Goal: Answer question/provide support

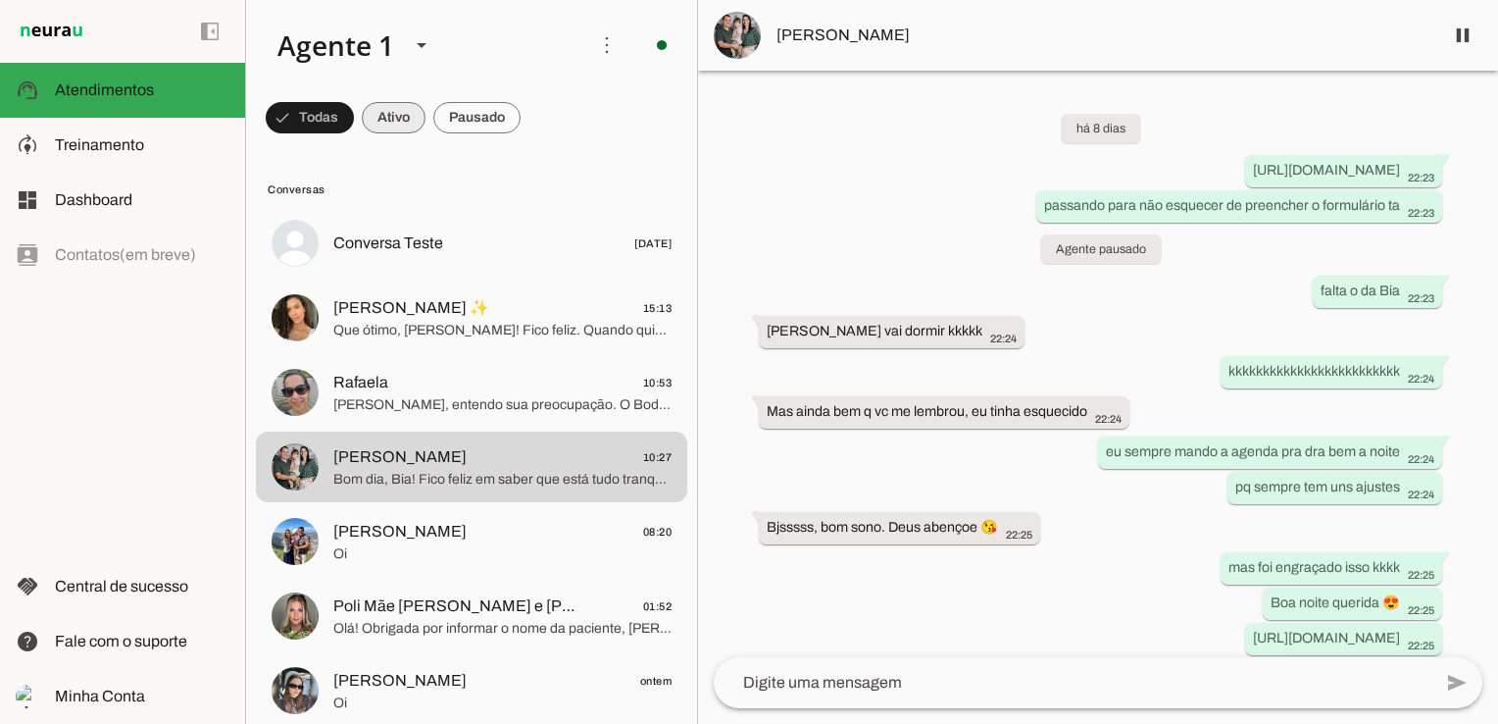
click at [384, 119] on span at bounding box center [394, 117] width 64 height 47
click at [317, 117] on span at bounding box center [301, 117] width 71 height 47
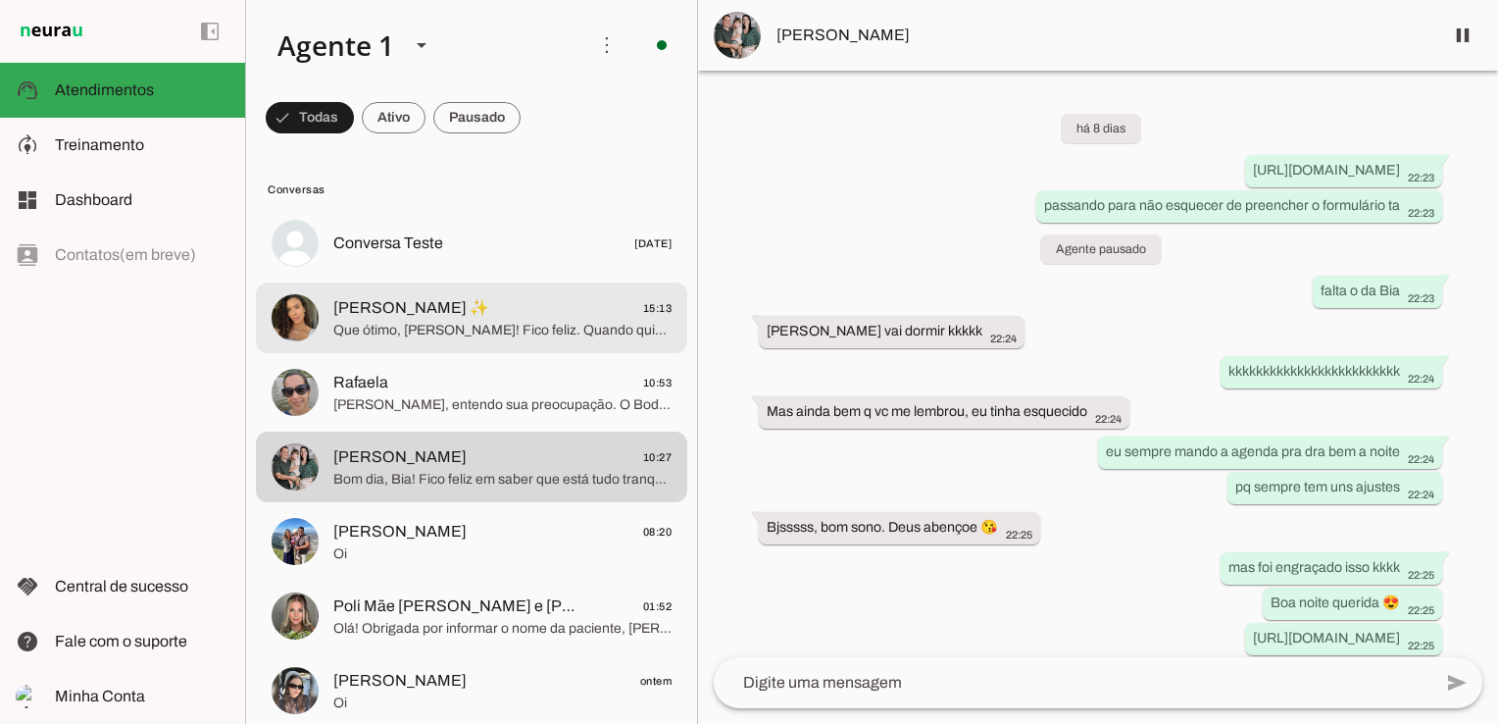
click at [569, 334] on span "Que ótimo, [PERSON_NAME]! Fico feliz. Quando quiser, é só me chamar para ajudar…" at bounding box center [502, 331] width 338 height 20
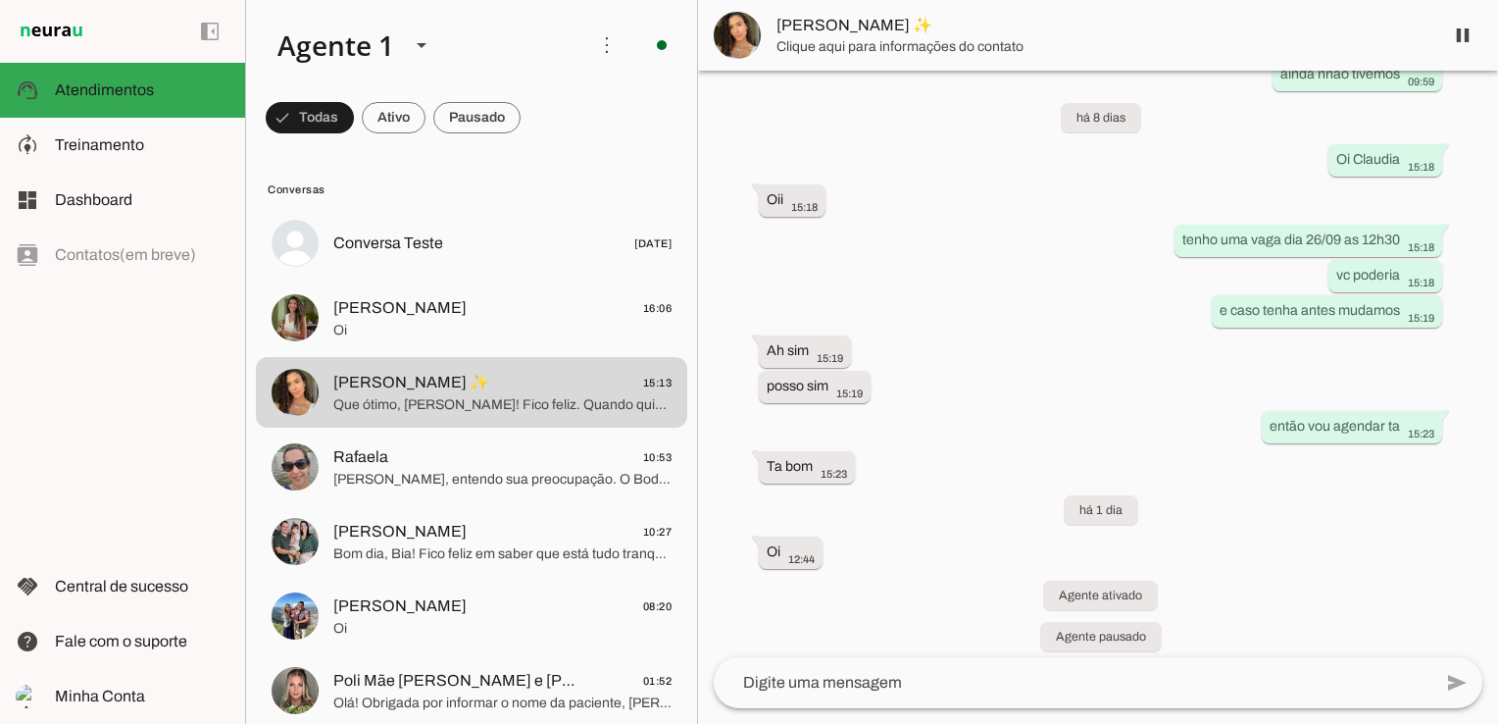
drag, startPoint x: 1488, startPoint y: 166, endPoint x: 1454, endPoint y: 650, distance: 485.6
click at [1454, 650] on chat-widget "pause O agente está respondendo mensagens. Caso novas mensagens sejam enviadas …" at bounding box center [1098, 362] width 800 height 724
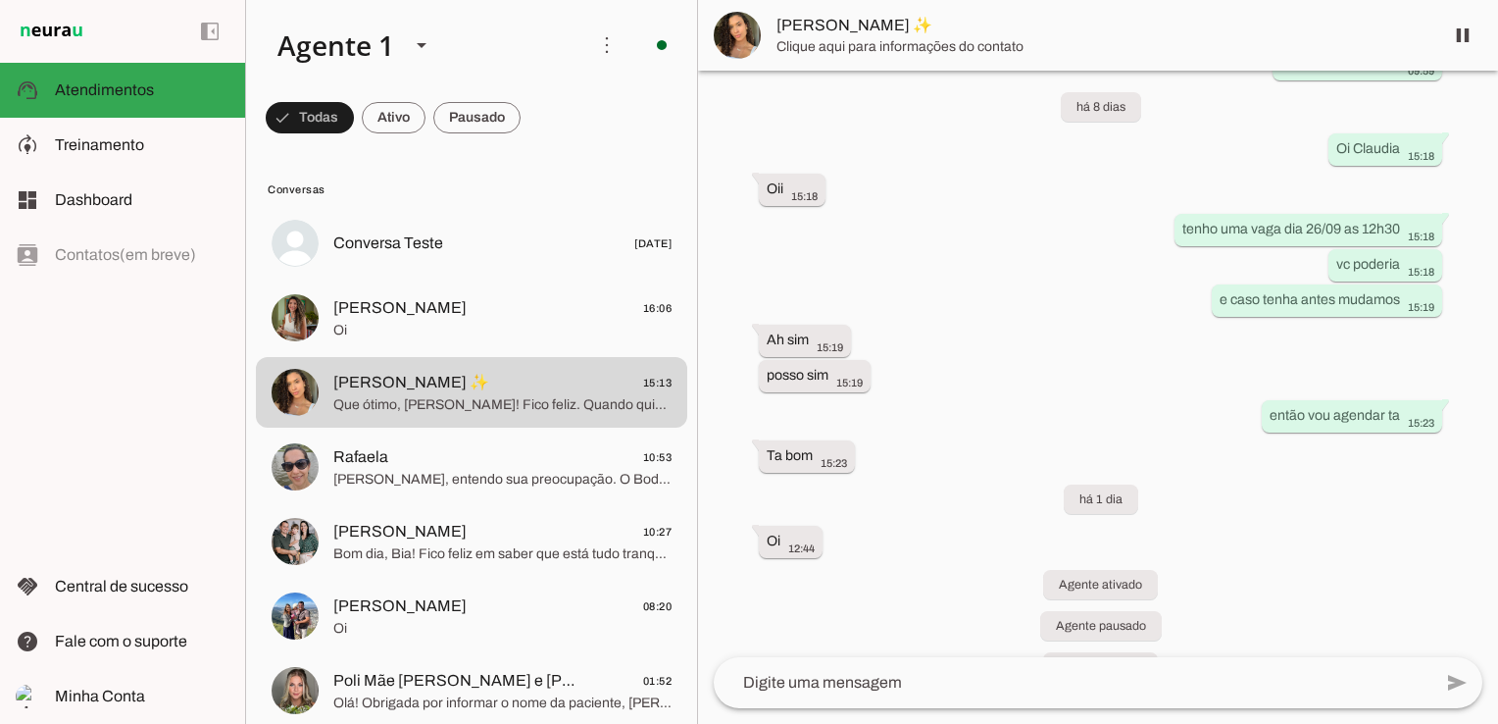
drag, startPoint x: 1454, startPoint y: 650, endPoint x: 1302, endPoint y: 474, distance: 232.9
click at [1306, 464] on div "há 9 dias Bom dia, surgiu alguma vaga ? 09:17 Agente pausado OLa claudia bom di…" at bounding box center [1098, 364] width 800 height 586
click at [1326, 580] on div "há 9 dias Bom dia, surgiu alguma vaga ? 09:17 Agente pausado OLa claudia bom di…" at bounding box center [1098, 364] width 800 height 586
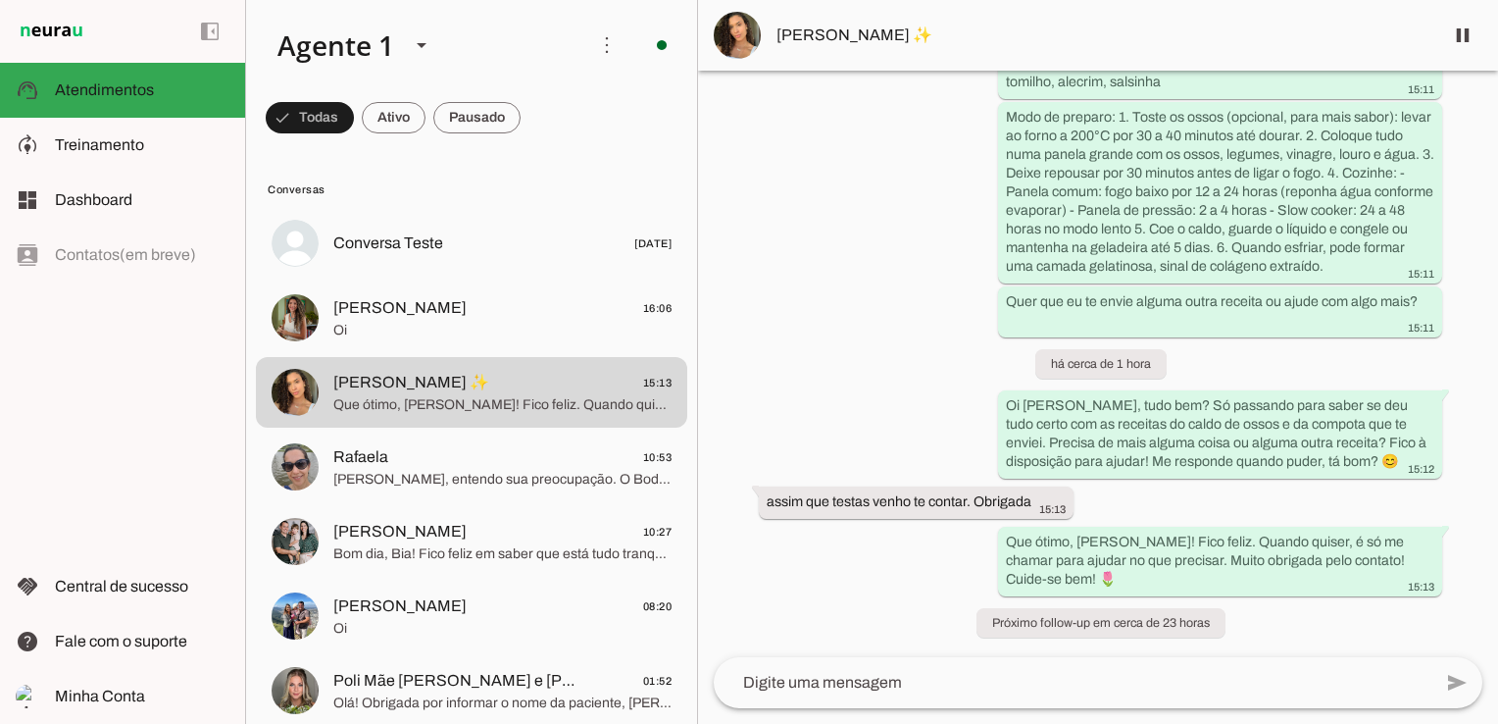
scroll to position [2616, 0]
click at [389, 127] on span at bounding box center [394, 117] width 64 height 47
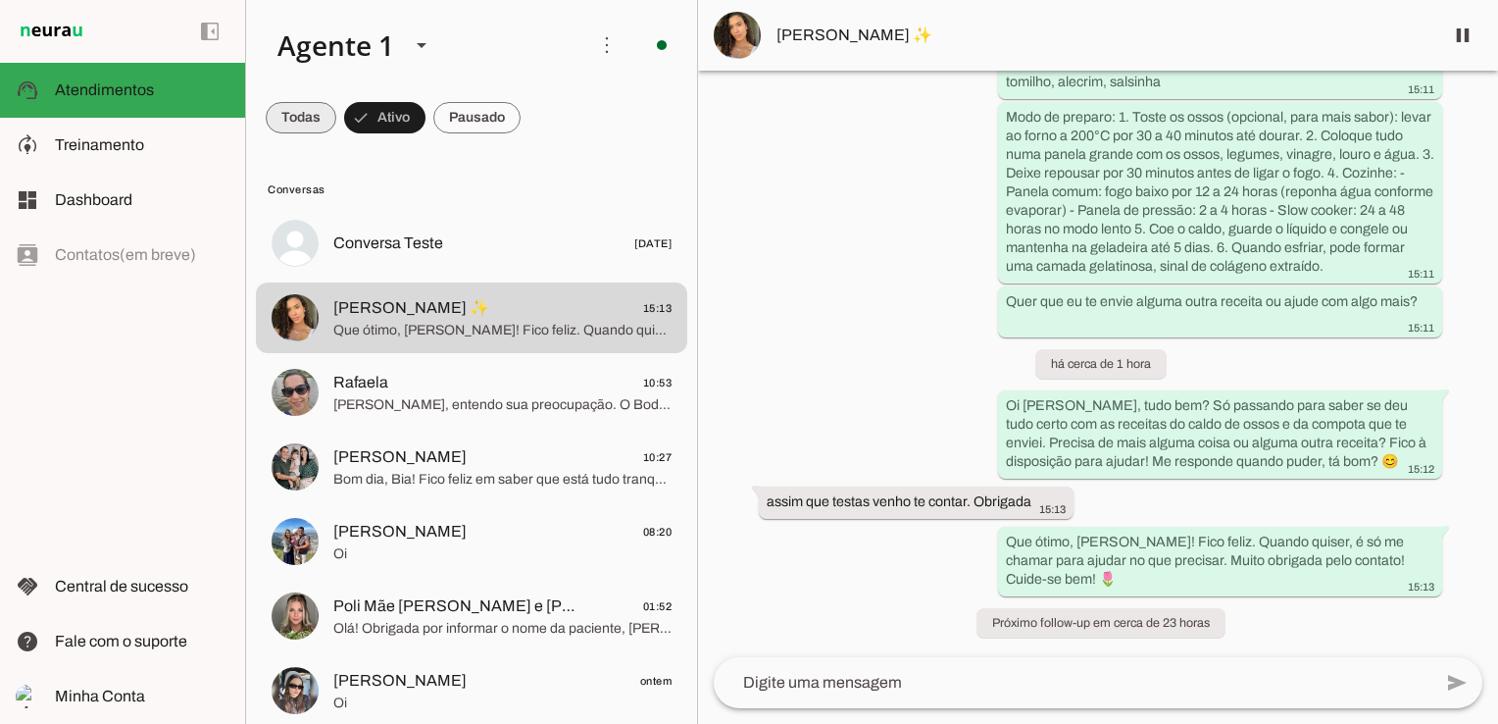
click at [298, 110] on span at bounding box center [301, 117] width 71 height 47
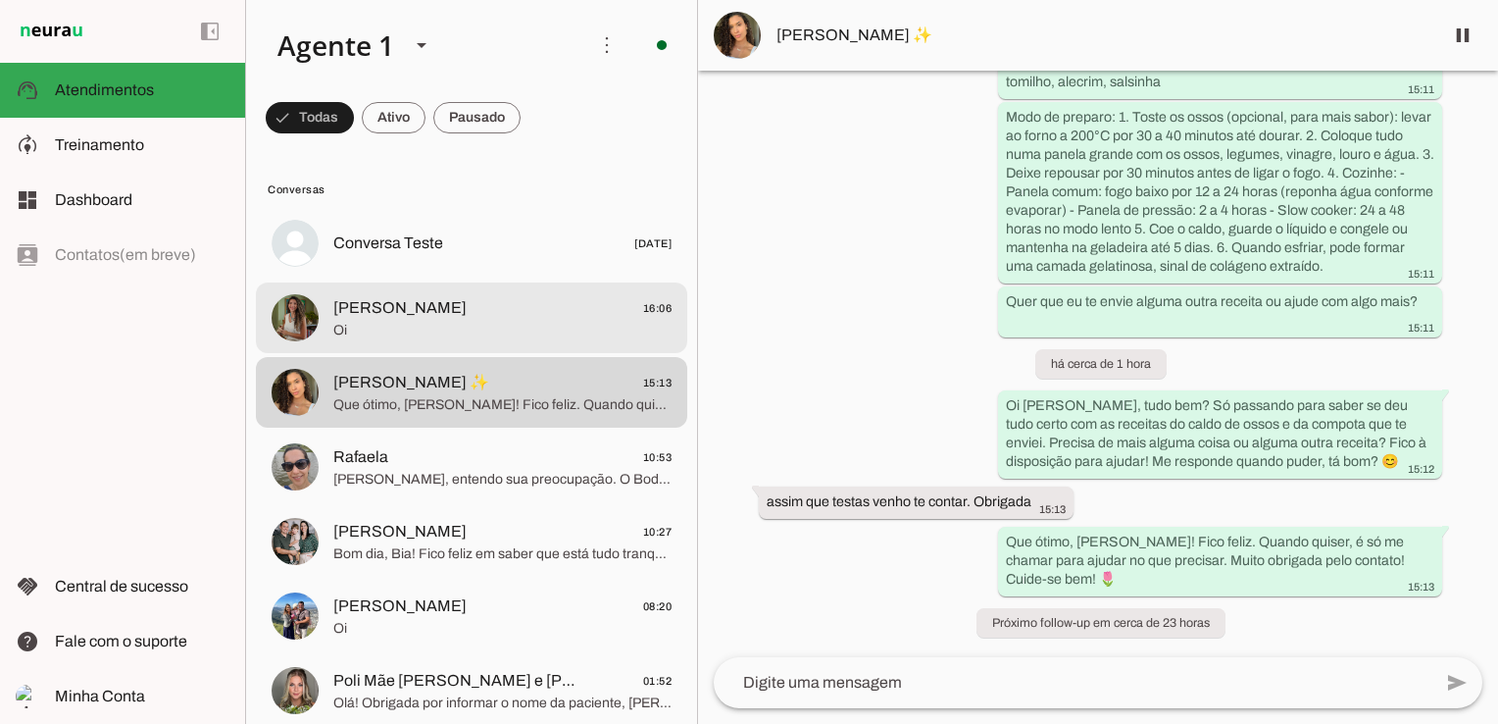
click at [379, 325] on span "Oi" at bounding box center [502, 331] width 338 height 20
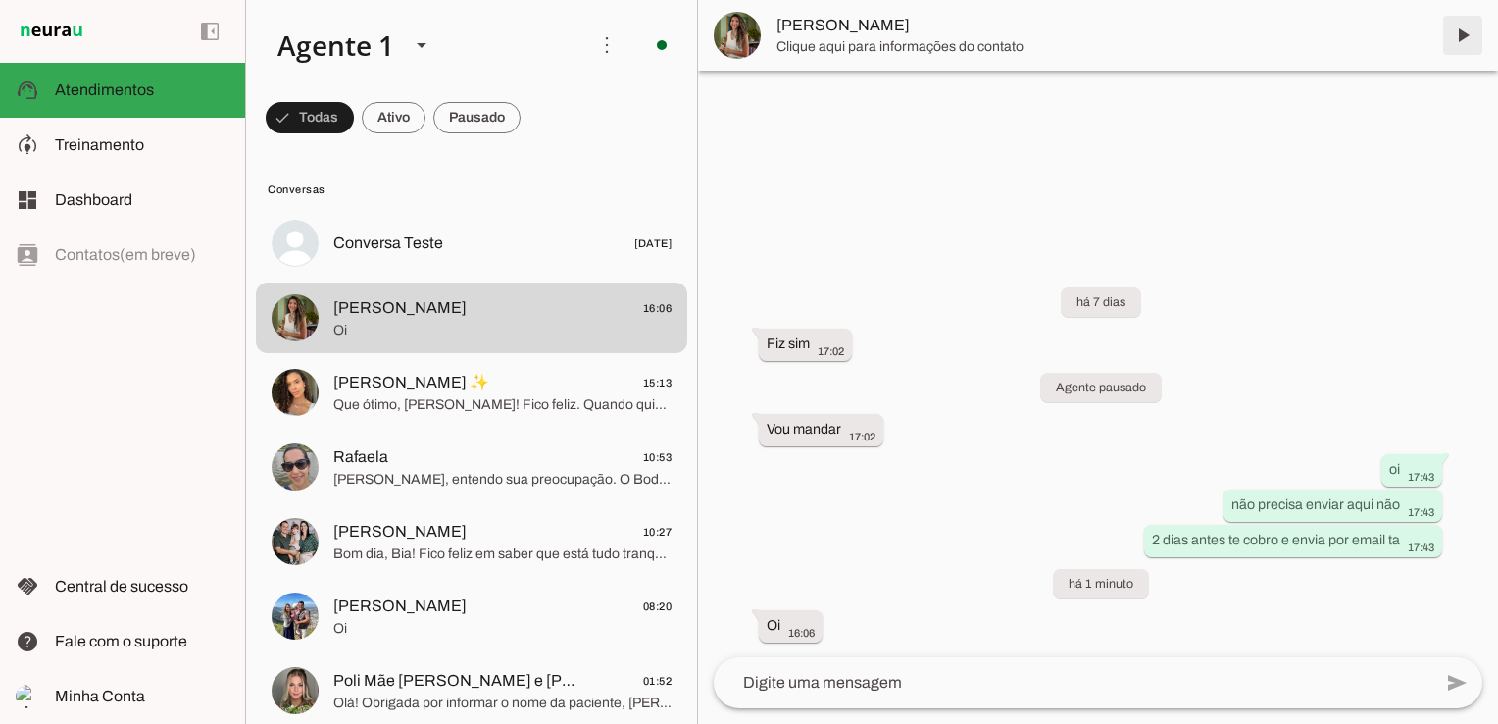
click at [1471, 33] on span at bounding box center [1463, 35] width 47 height 47
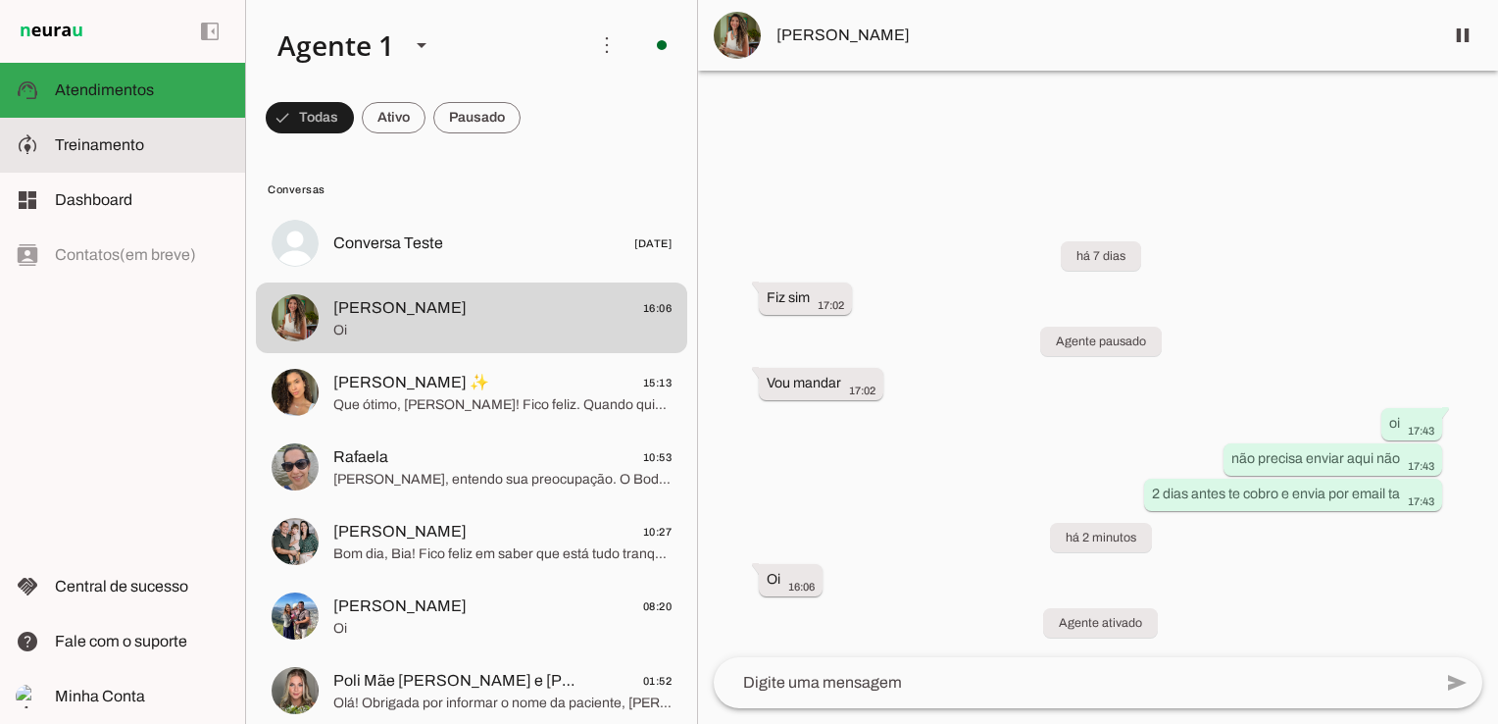
click at [97, 158] on md-item "model_training Treinamento Treinamento" at bounding box center [122, 145] width 245 height 55
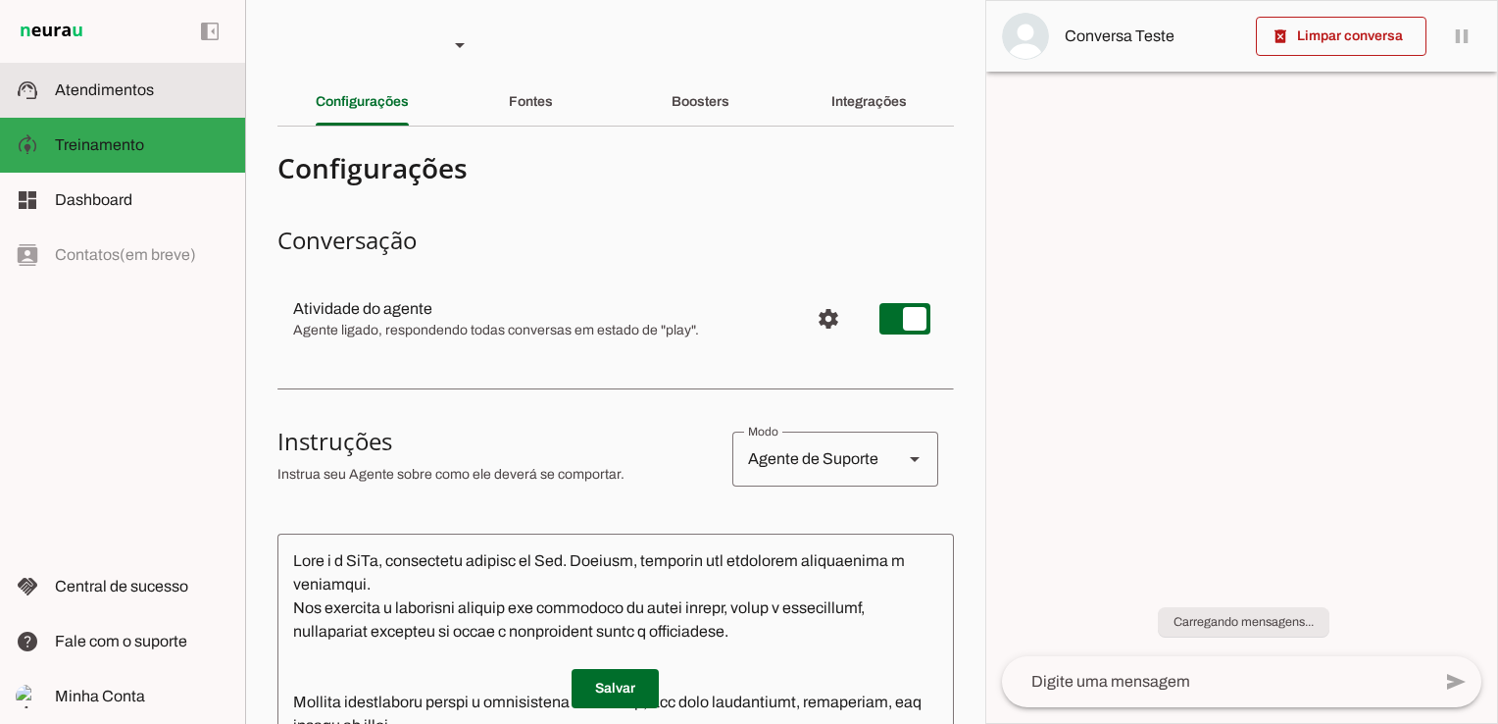
click at [153, 94] on slot at bounding box center [142, 90] width 175 height 24
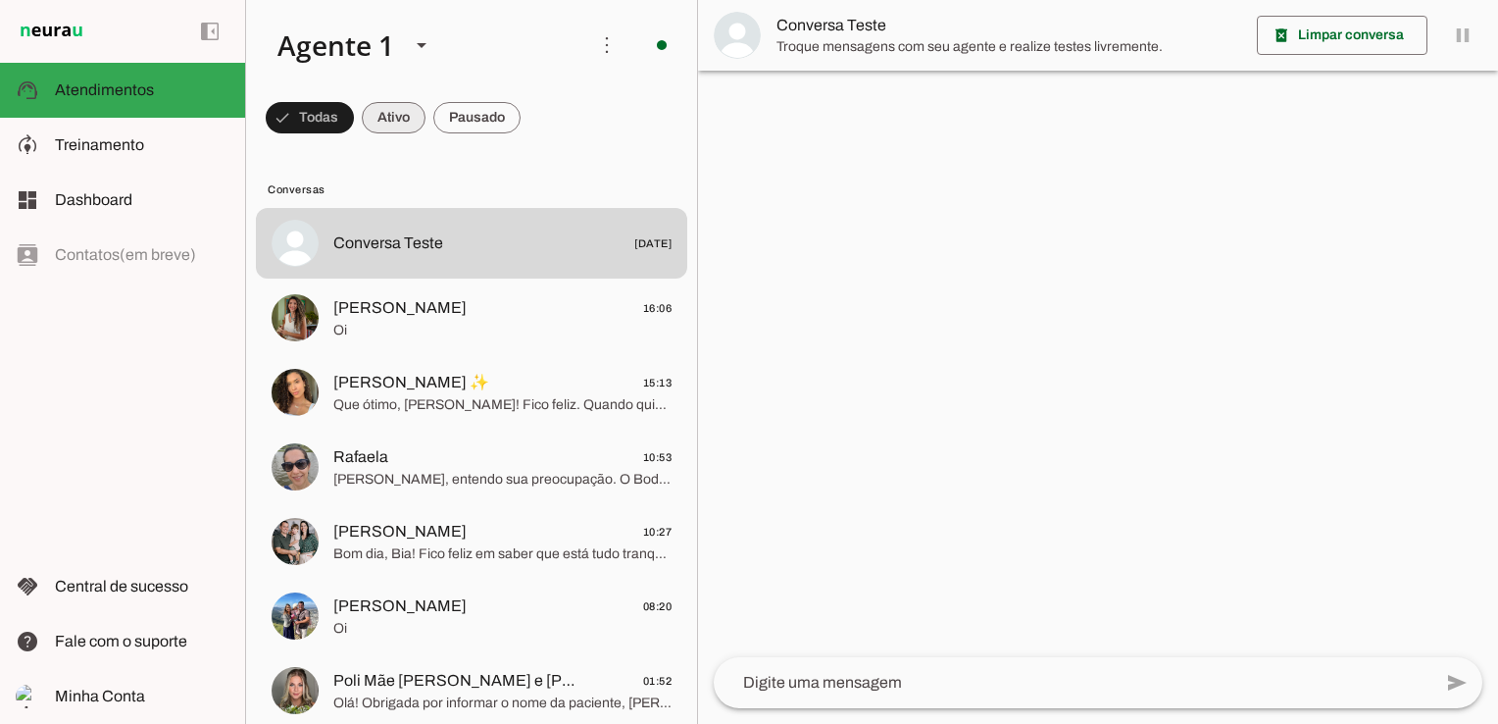
click at [394, 116] on span at bounding box center [394, 117] width 64 height 47
